Goal: Information Seeking & Learning: Check status

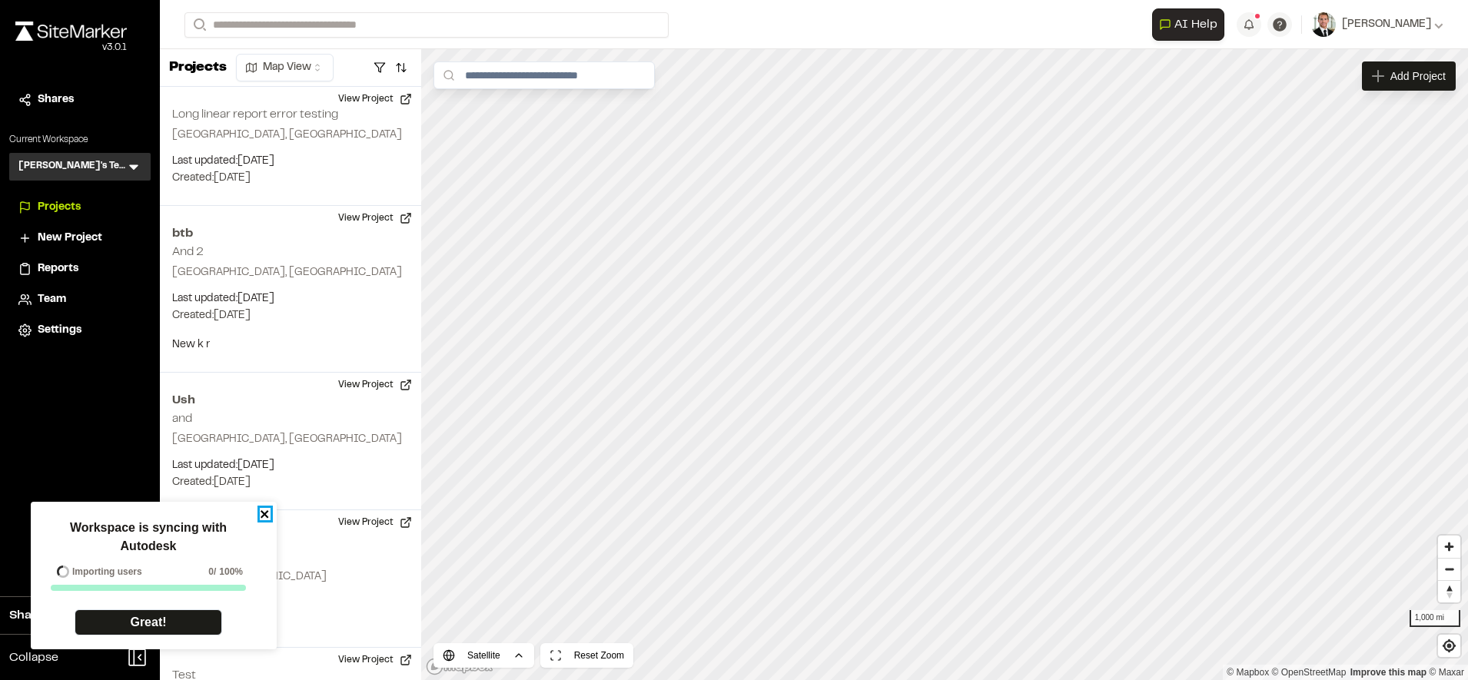
click at [260, 513] on icon "close" at bounding box center [265, 514] width 11 height 12
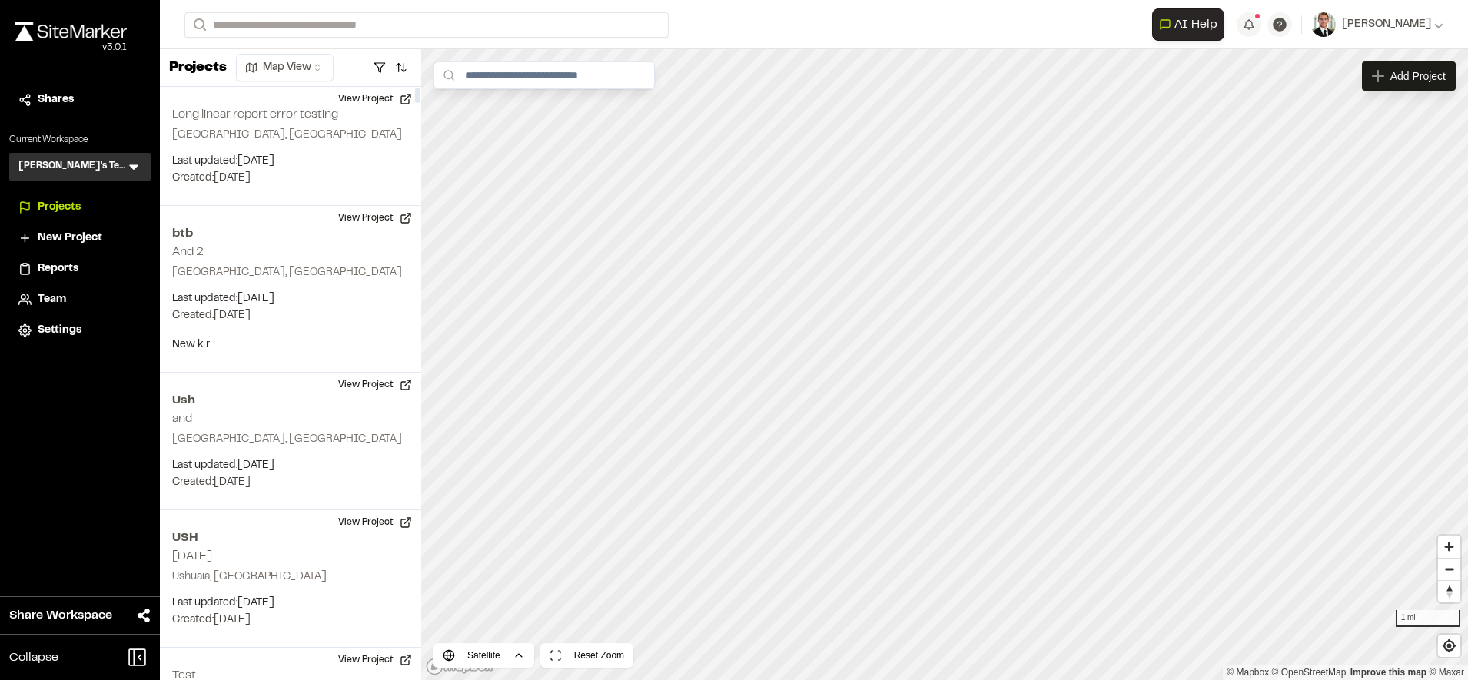
click at [151, 365] on div "Close sidebar v 3.0.1 Shares Current Workspace [PERSON_NAME]'s Test TT Menu Pro…" at bounding box center [80, 340] width 160 height 680
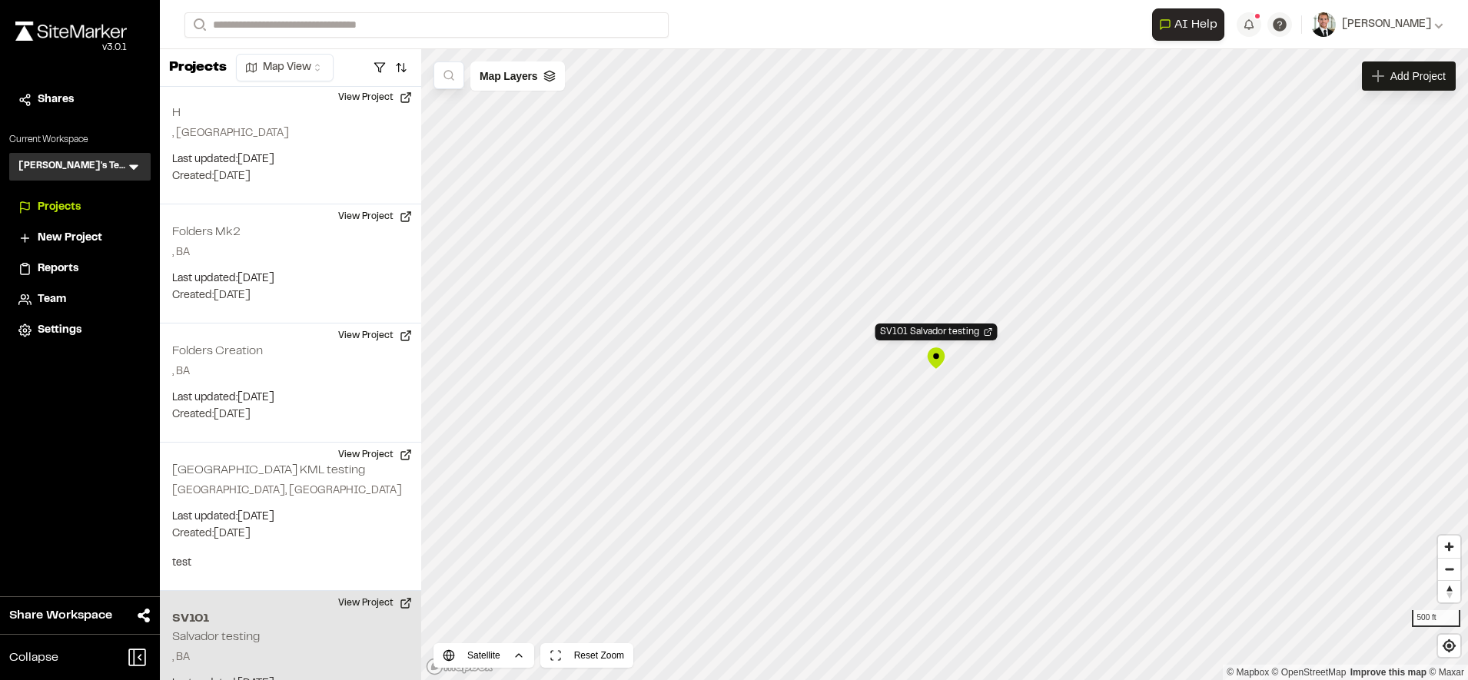
scroll to position [7675, 0]
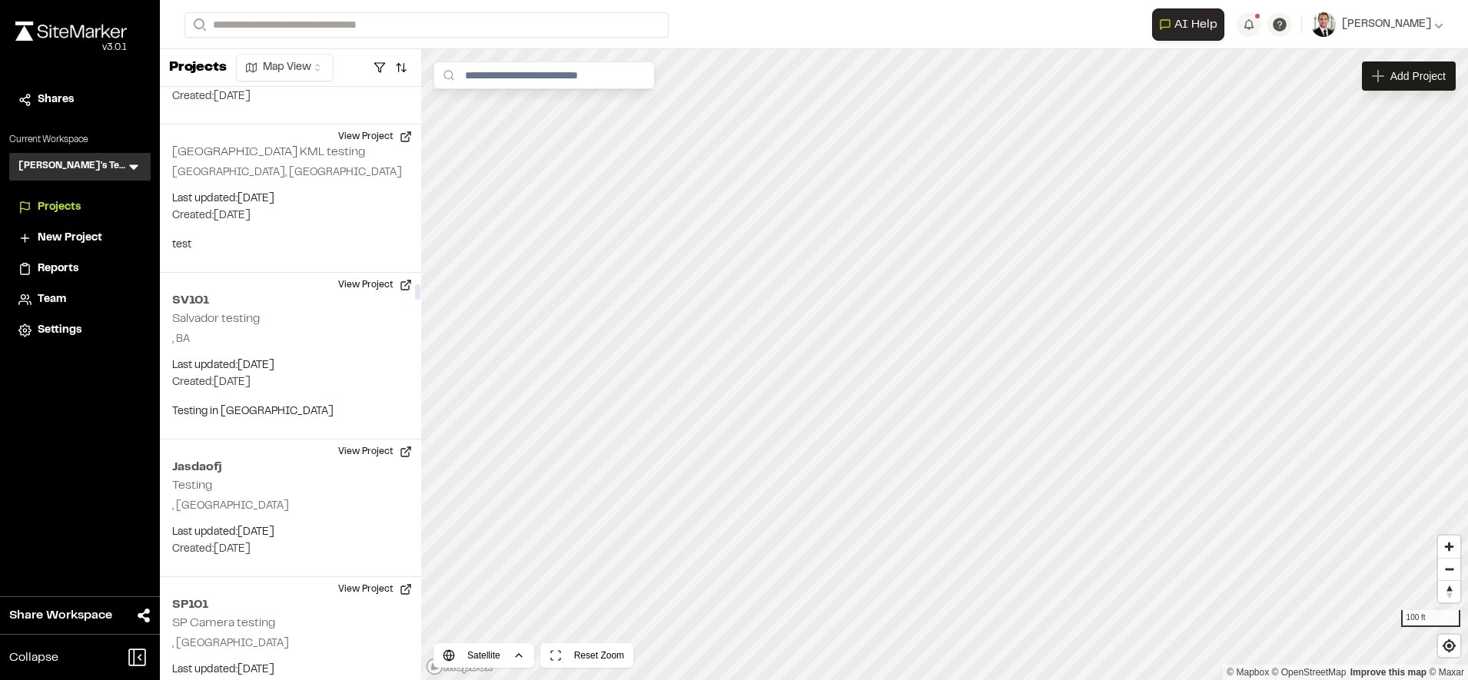
click at [74, 265] on span "Reports" at bounding box center [58, 268] width 41 height 17
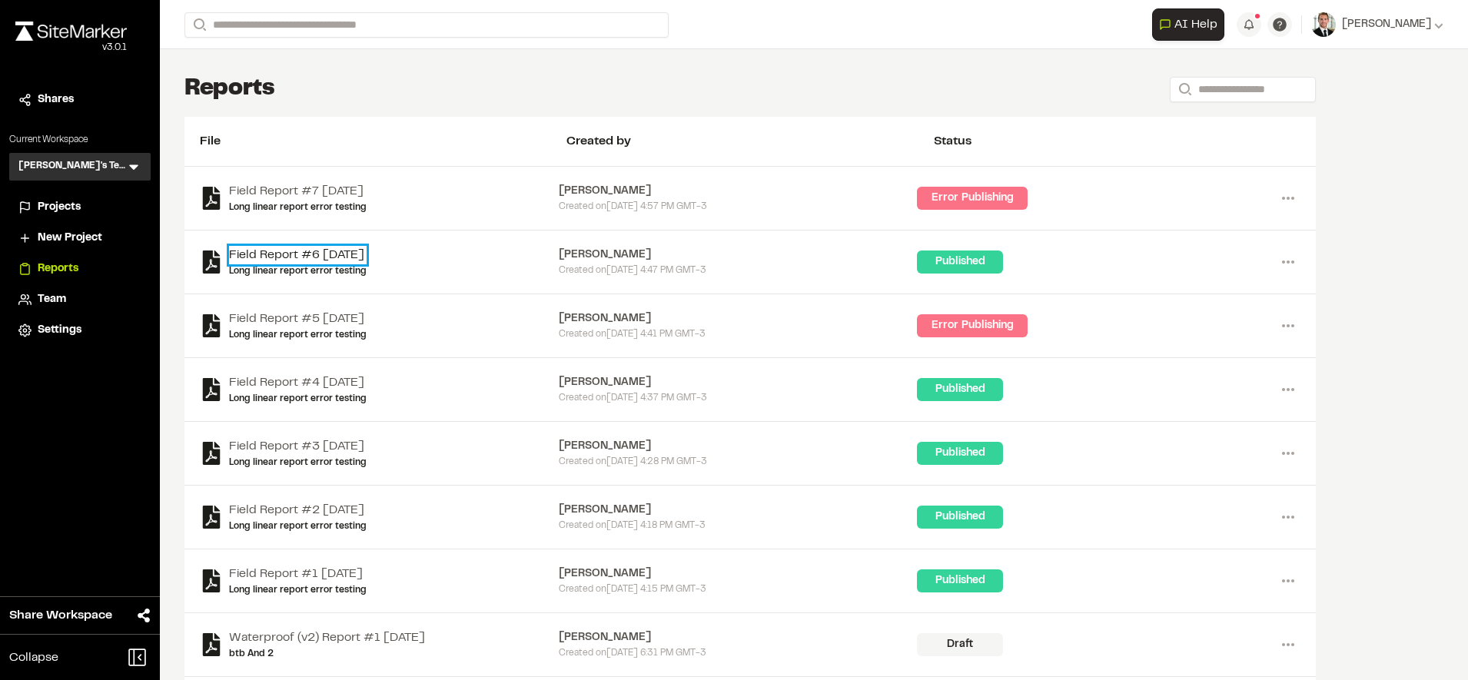
click at [333, 248] on link "Field Report #6 [DATE]" at bounding box center [298, 255] width 138 height 18
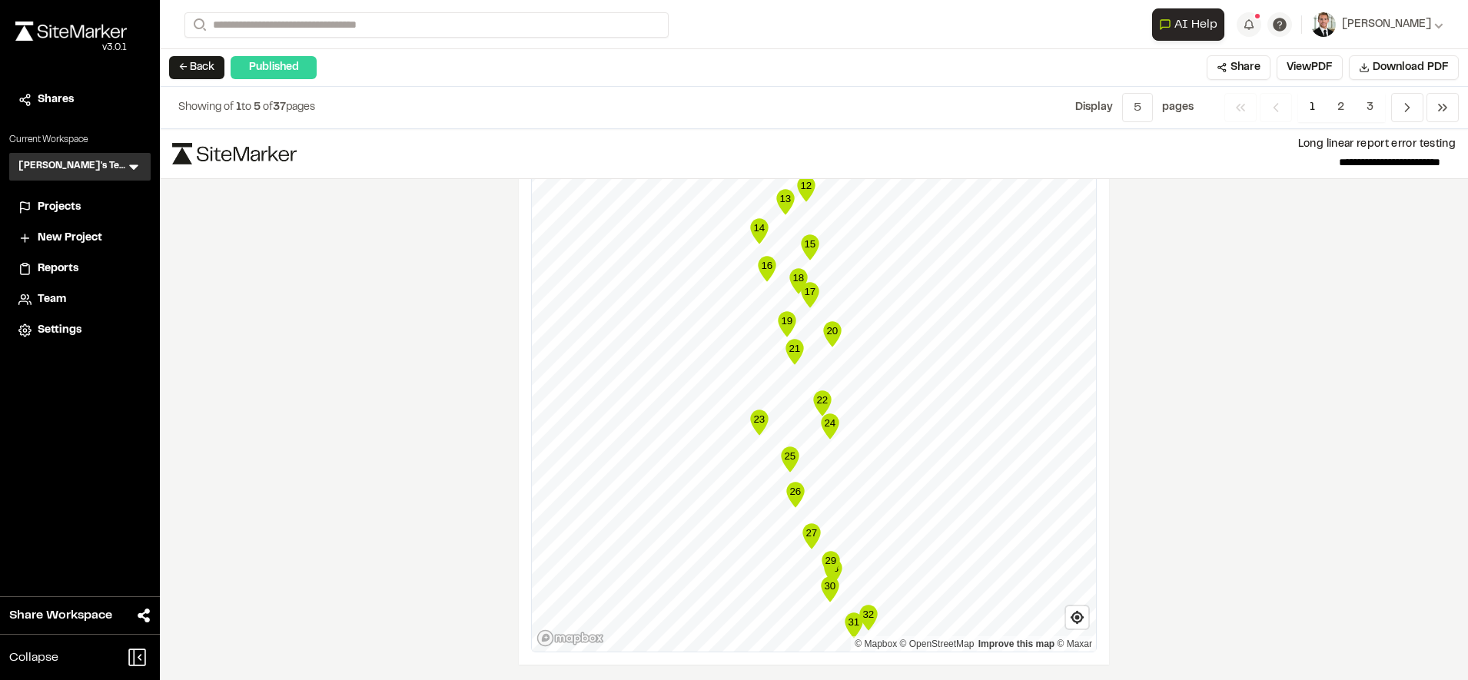
scroll to position [2551, 0]
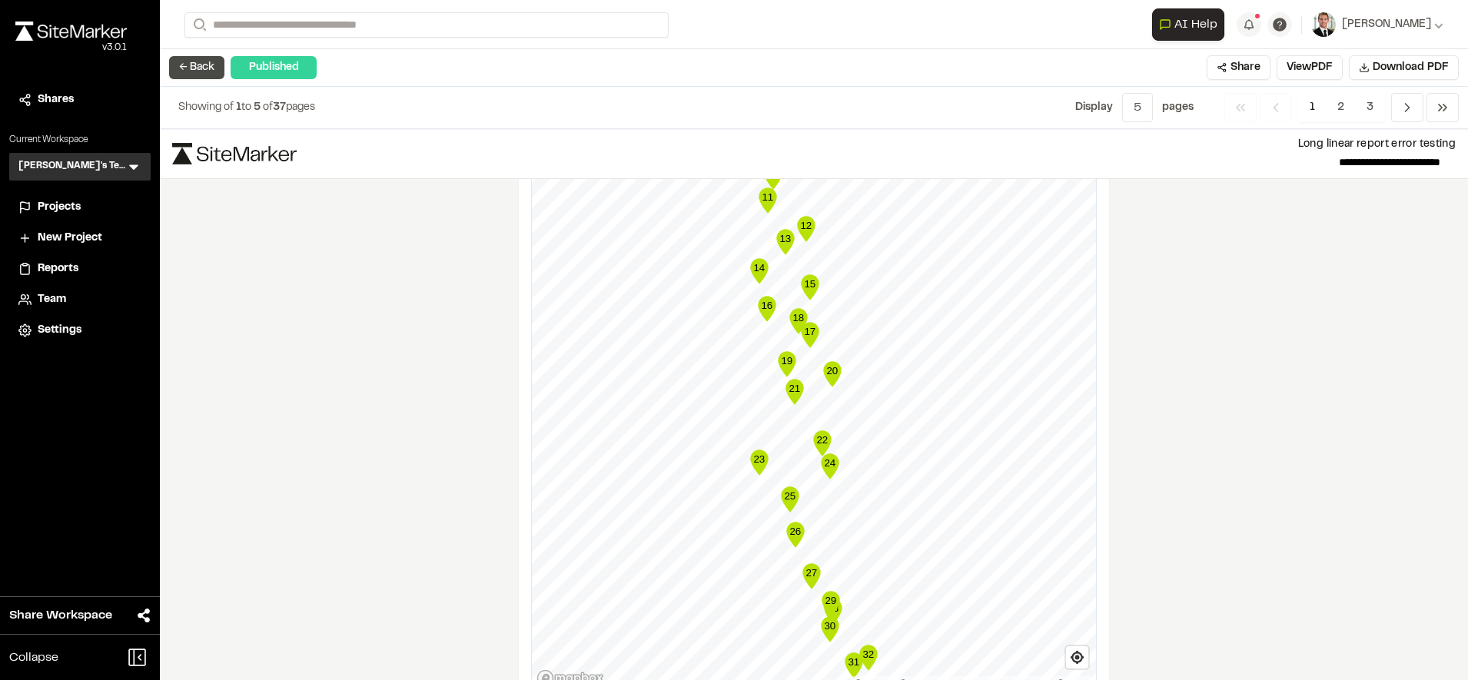
click at [191, 61] on button "← Back" at bounding box center [196, 67] width 55 height 23
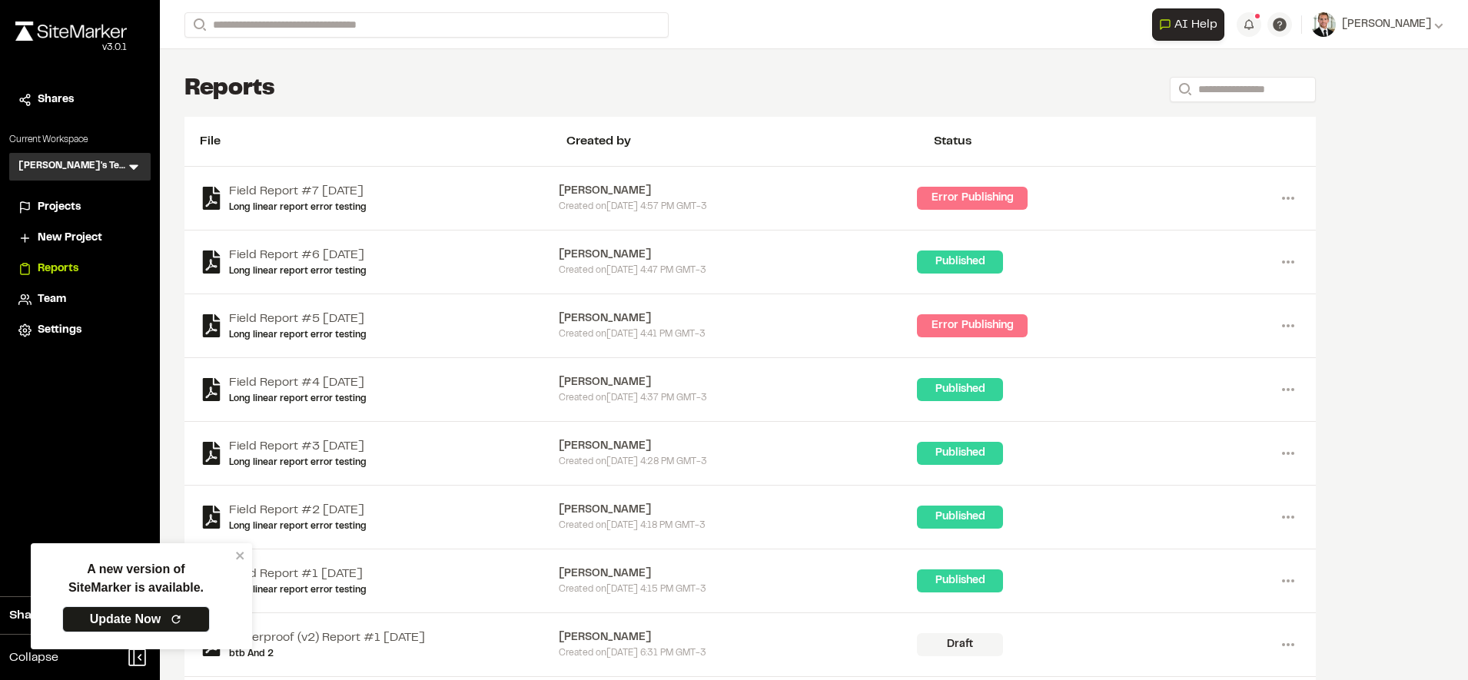
click at [73, 207] on span "Projects" at bounding box center [59, 207] width 43 height 17
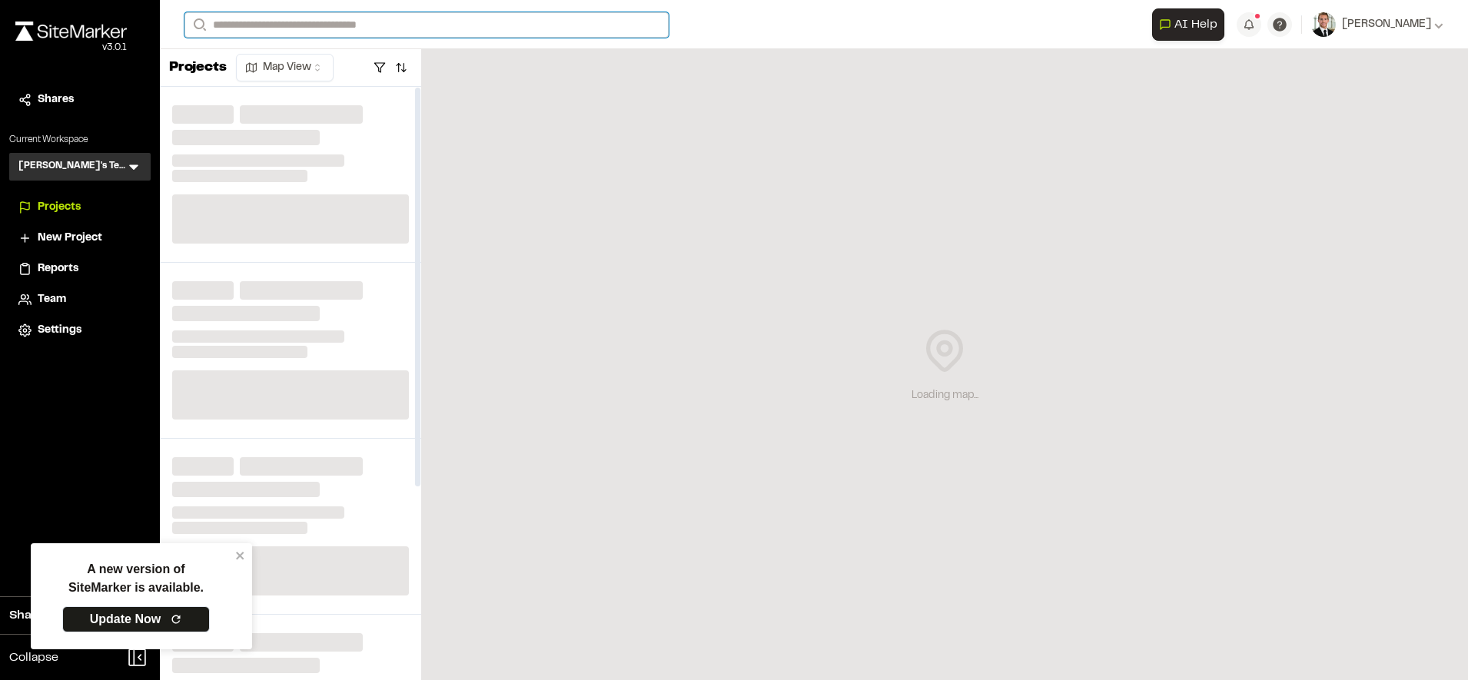
click at [444, 16] on input "Search" at bounding box center [426, 24] width 484 height 25
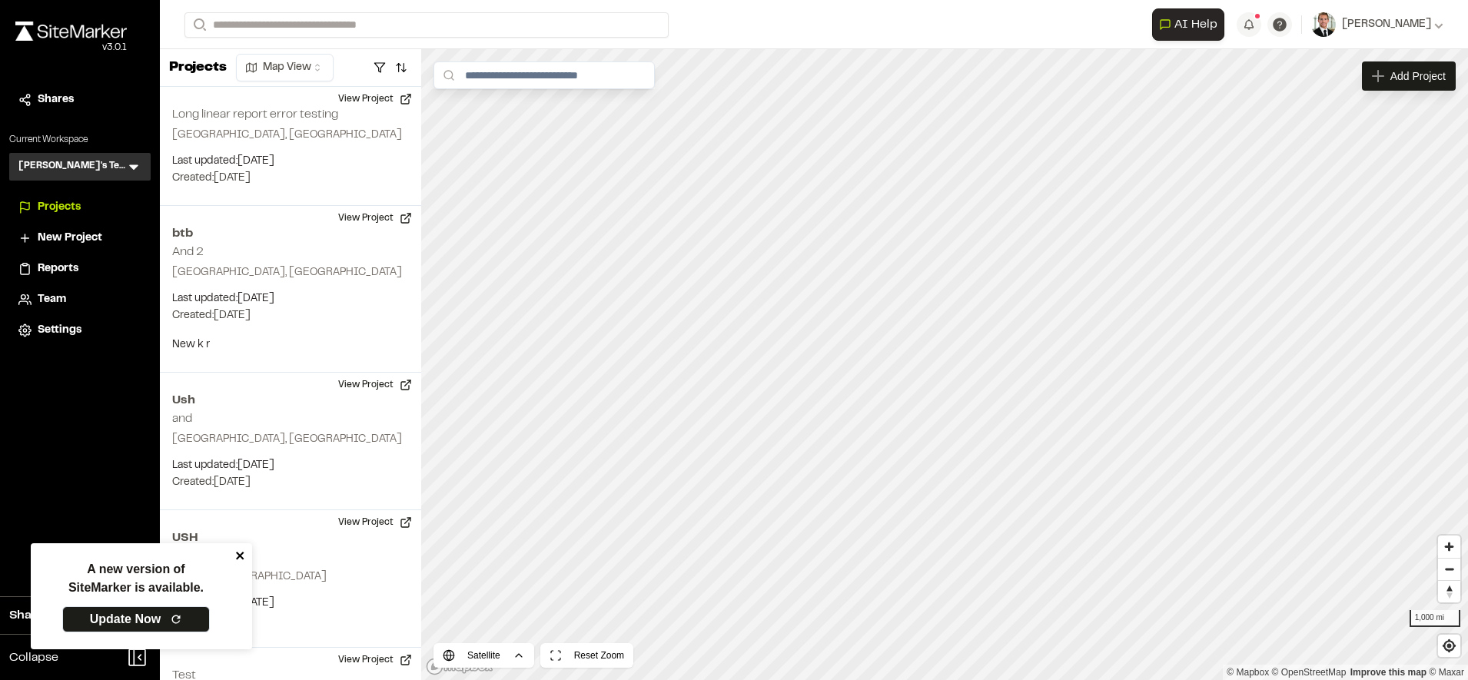
click at [240, 551] on icon "close" at bounding box center [240, 555] width 11 height 12
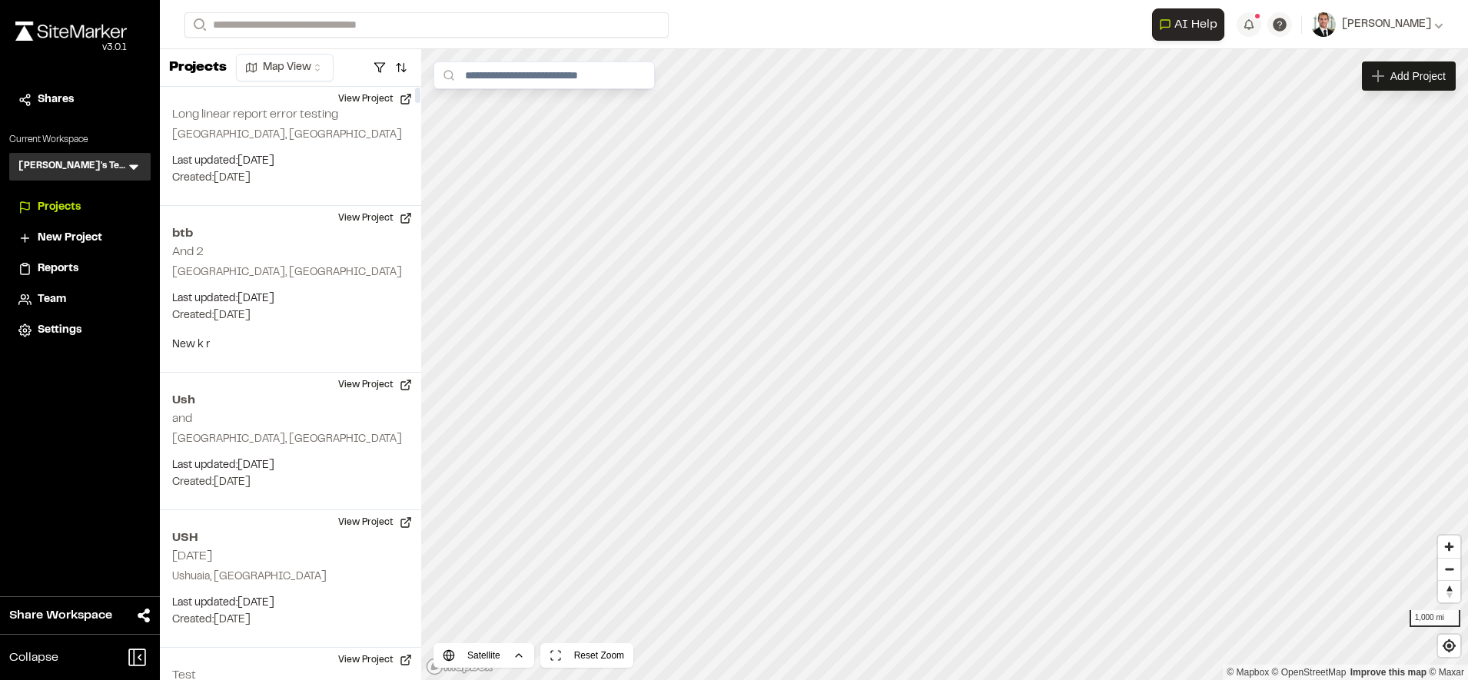
click at [77, 363] on div "Close sidebar v 3.0.1 Shares Current Workspace [PERSON_NAME]'s Test TT Menu Pro…" at bounding box center [80, 340] width 160 height 680
